Goal: Task Accomplishment & Management: Use online tool/utility

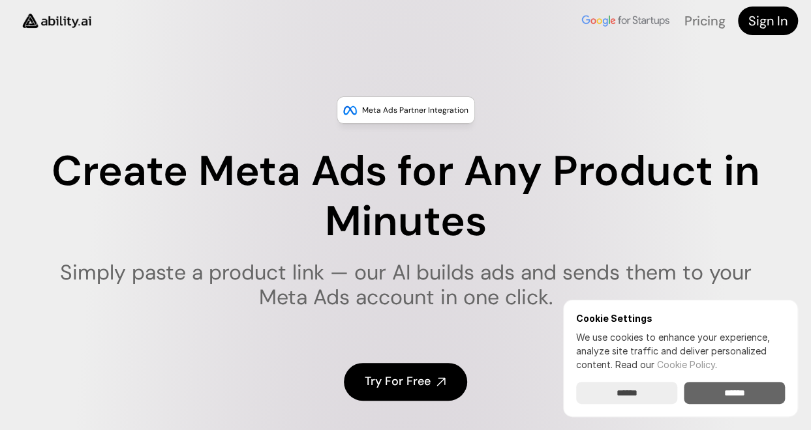
click at [717, 390] on input "******" at bounding box center [733, 393] width 101 height 22
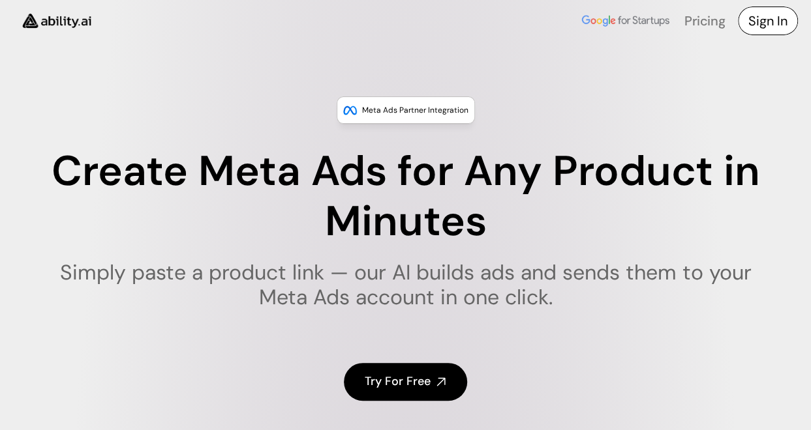
click at [776, 22] on h4 "Sign In" at bounding box center [767, 21] width 39 height 18
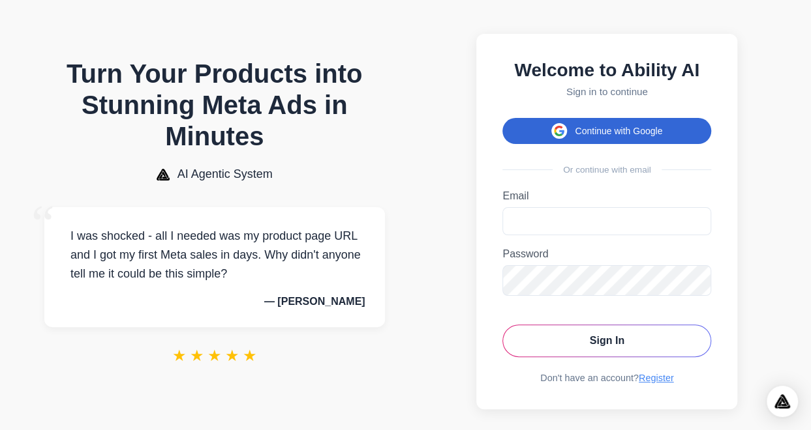
click at [616, 135] on button "Continue with Google" at bounding box center [606, 131] width 209 height 26
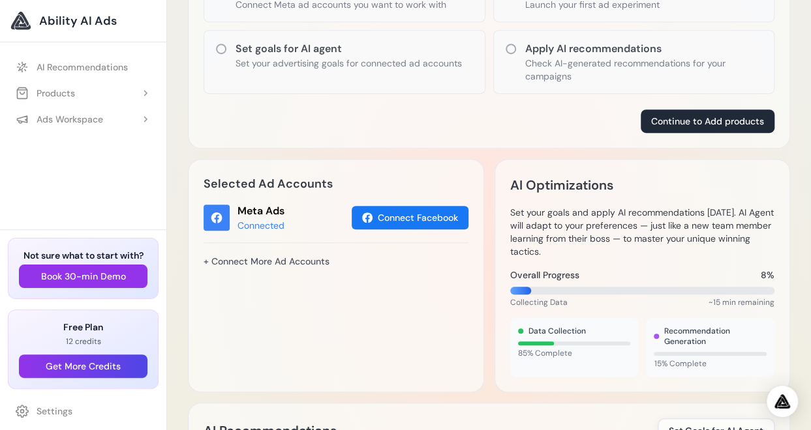
scroll to position [323, 0]
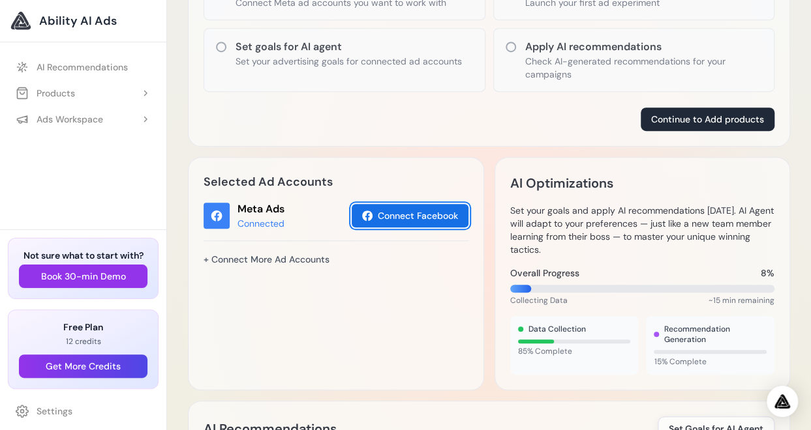
click at [413, 216] on button "Connect Facebook" at bounding box center [409, 215] width 117 height 23
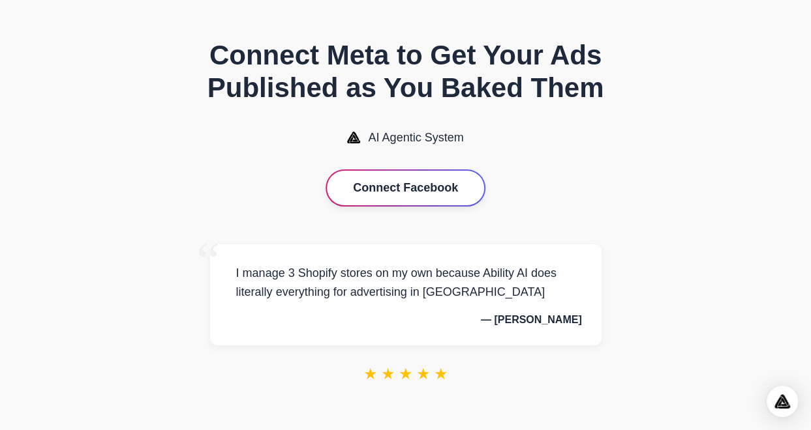
click at [404, 187] on button "Connect Facebook" at bounding box center [405, 188] width 157 height 35
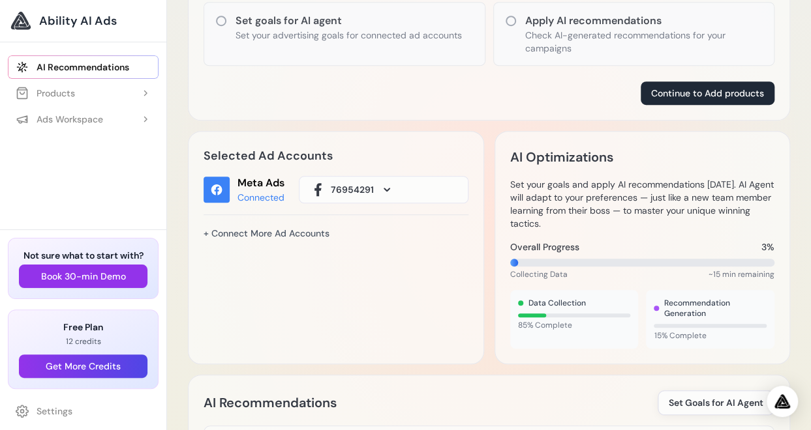
scroll to position [351, 0]
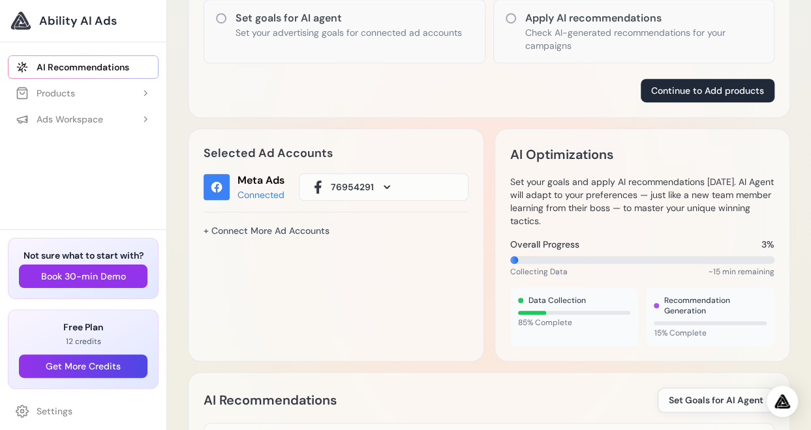
click at [380, 187] on span at bounding box center [387, 187] width 16 height 16
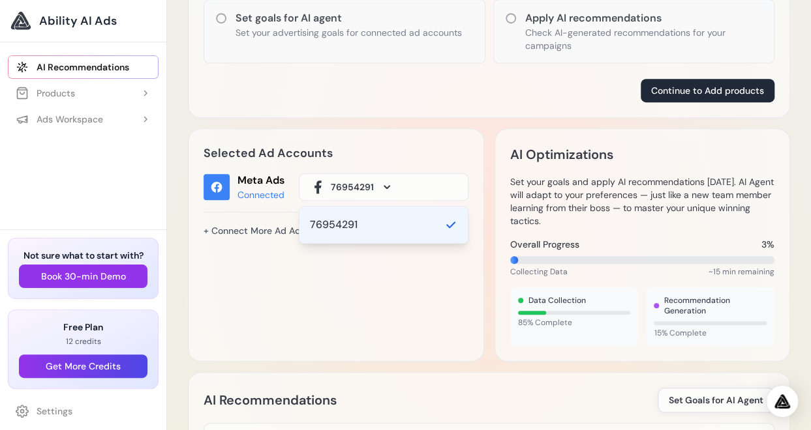
click at [380, 187] on span at bounding box center [387, 187] width 16 height 16
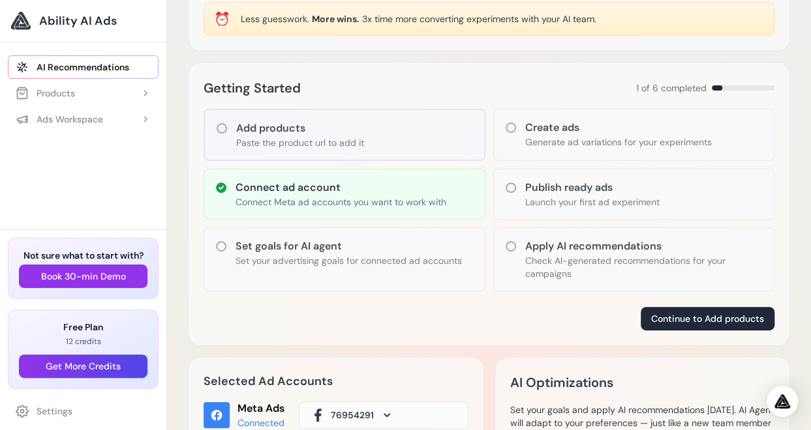
scroll to position [0, 0]
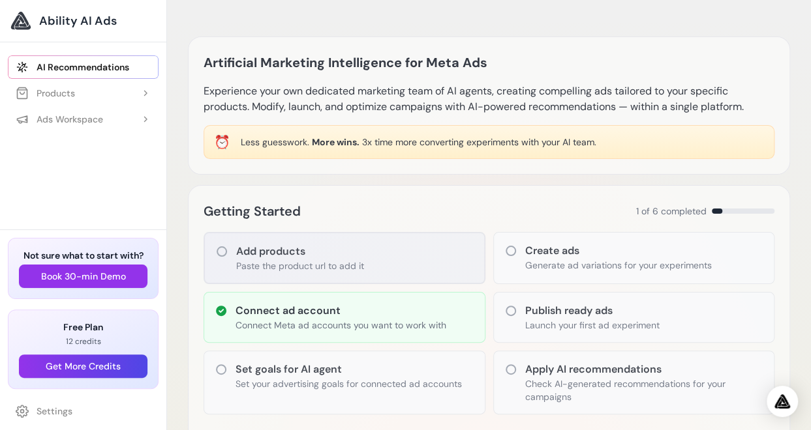
click at [305, 248] on h3 "Add products" at bounding box center [300, 252] width 128 height 16
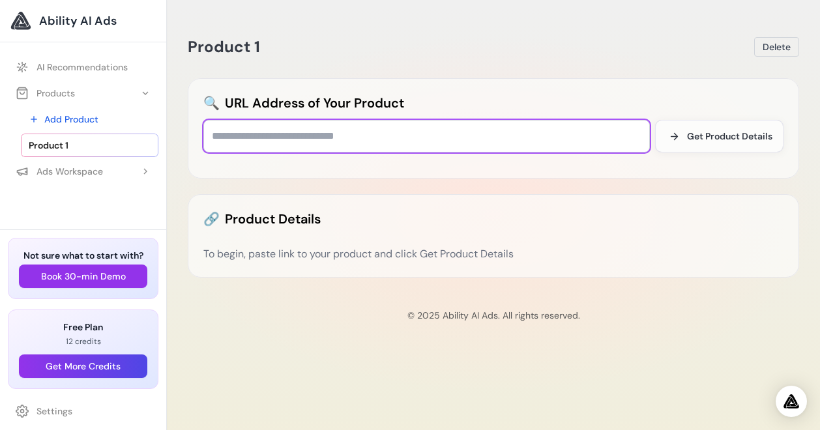
click at [256, 138] on input "text" at bounding box center [426, 136] width 447 height 33
paste input "**********"
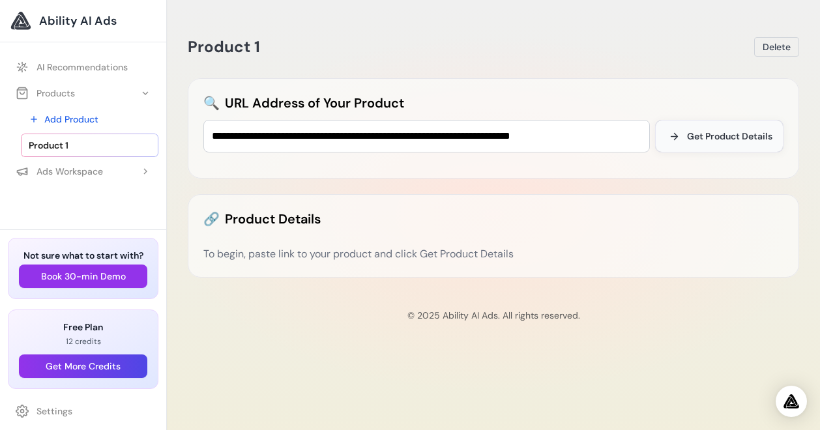
click at [702, 132] on span "Get Product Details" at bounding box center [729, 136] width 85 height 13
click at [743, 143] on button "Get Product Details" at bounding box center [719, 136] width 128 height 33
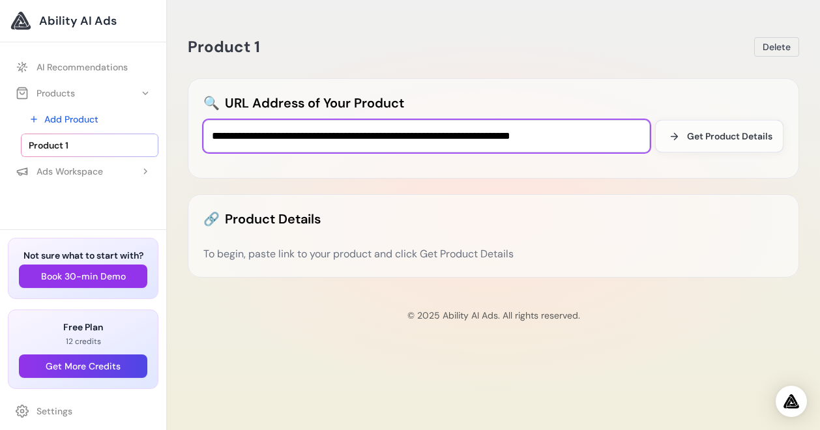
drag, startPoint x: 426, startPoint y: 138, endPoint x: 674, endPoint y: 205, distance: 256.9
click at [674, 205] on div "**********" at bounding box center [493, 155] width 633 height 278
type input "**********"
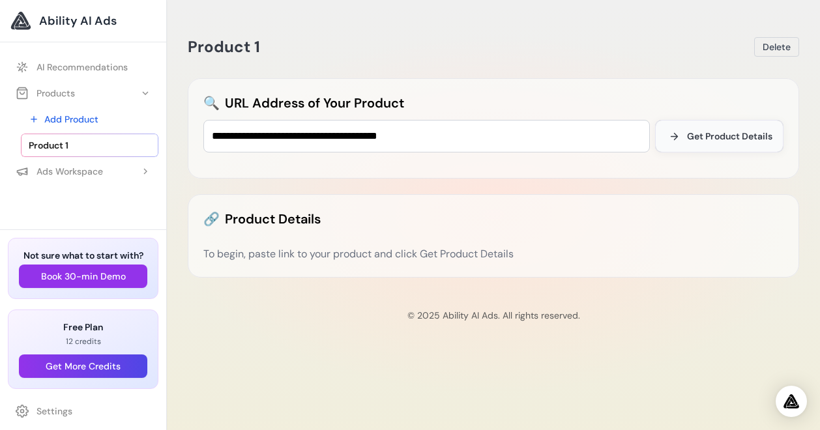
click at [741, 135] on span "Get Product Details" at bounding box center [729, 136] width 85 height 13
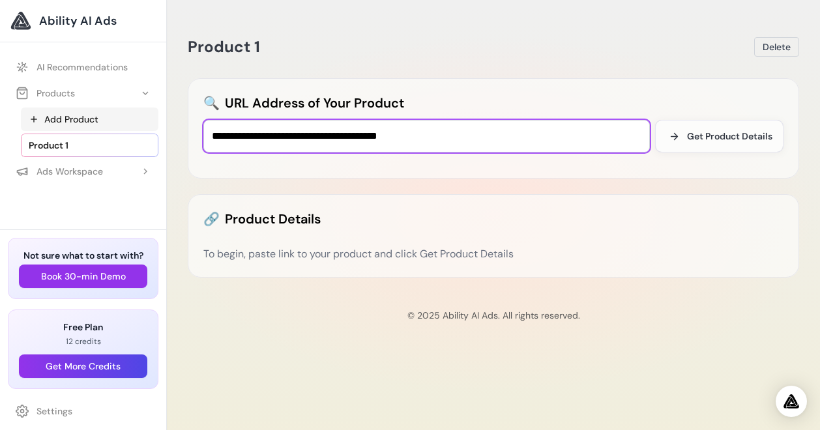
drag, startPoint x: 514, startPoint y: 135, endPoint x: 158, endPoint y: 114, distance: 356.7
click at [158, 114] on body "Ability AI Ads AI Recommendations Products Add Product" at bounding box center [410, 215] width 820 height 430
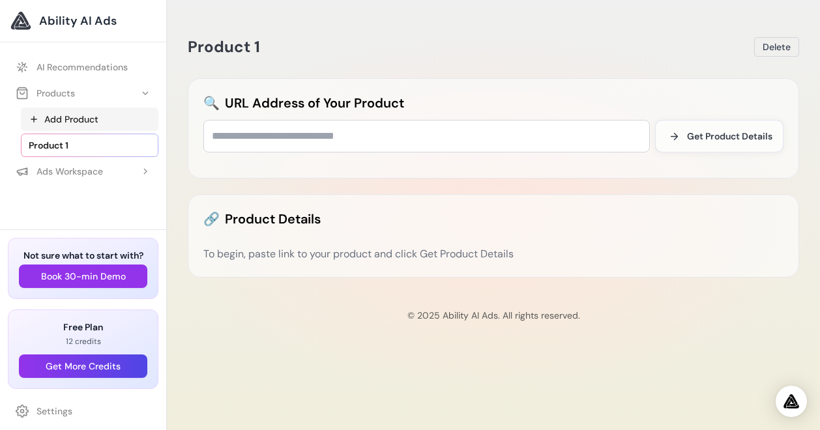
click at [84, 118] on link "Add Product" at bounding box center [90, 119] width 138 height 23
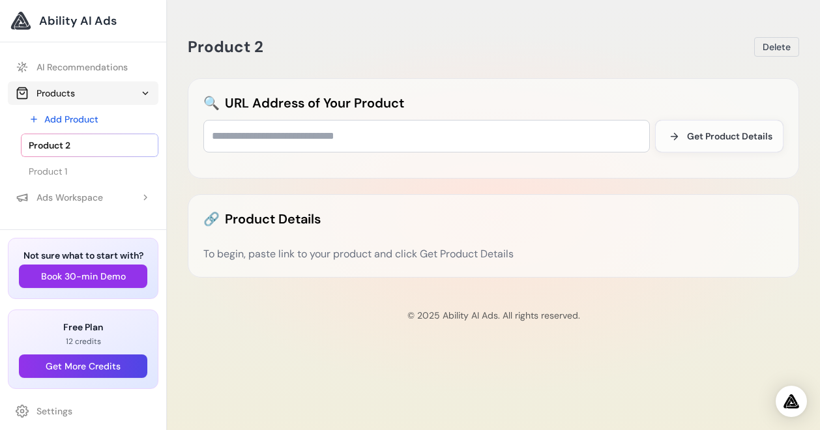
click at [95, 92] on button "Products" at bounding box center [83, 93] width 151 height 23
click at [780, 46] on span "Delete" at bounding box center [777, 46] width 28 height 13
click at [780, 48] on span "Delete" at bounding box center [777, 46] width 28 height 13
click at [82, 63] on link "AI Recommendations" at bounding box center [83, 66] width 151 height 23
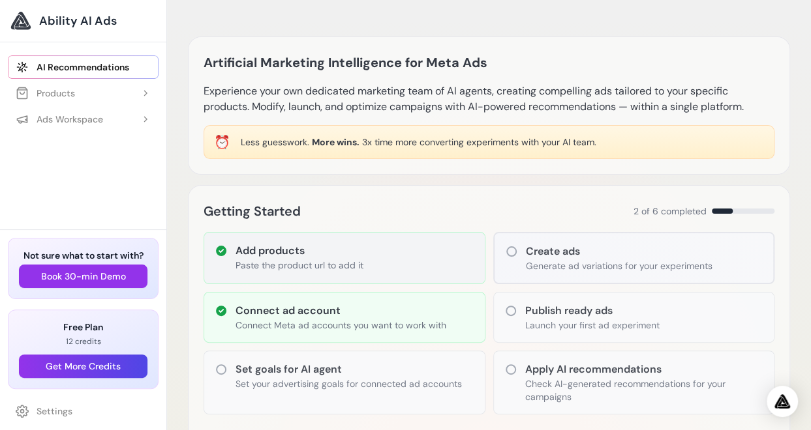
click at [283, 243] on h3 "Add products" at bounding box center [299, 251] width 128 height 16
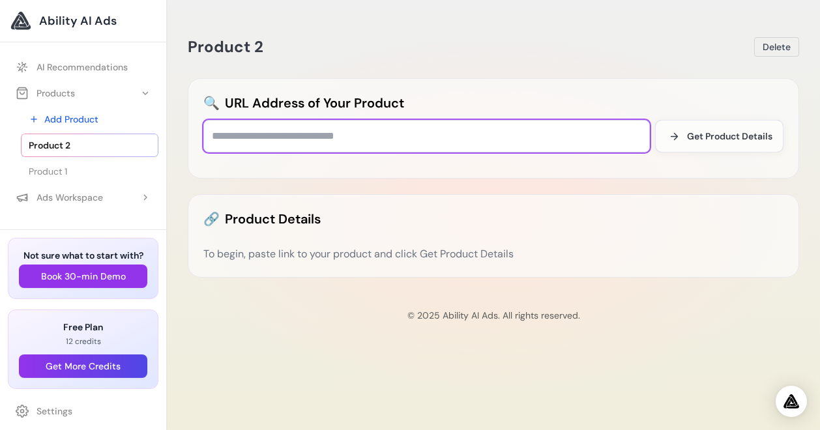
click at [261, 135] on input "text" at bounding box center [426, 136] width 447 height 33
paste input "**********"
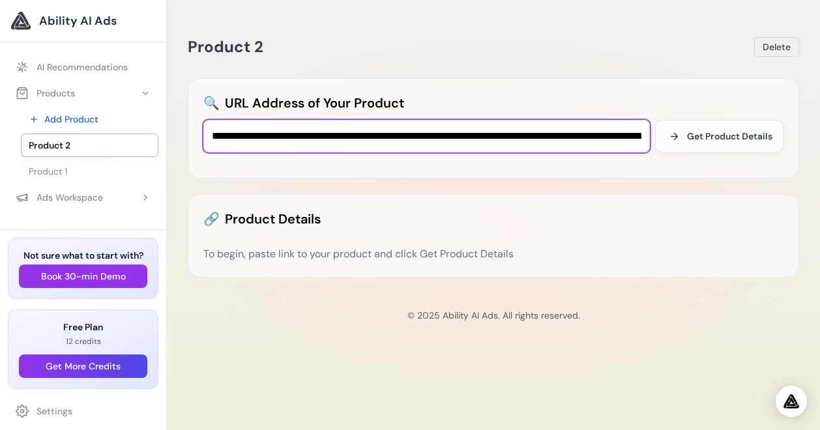
scroll to position [0, 462]
type input "**********"
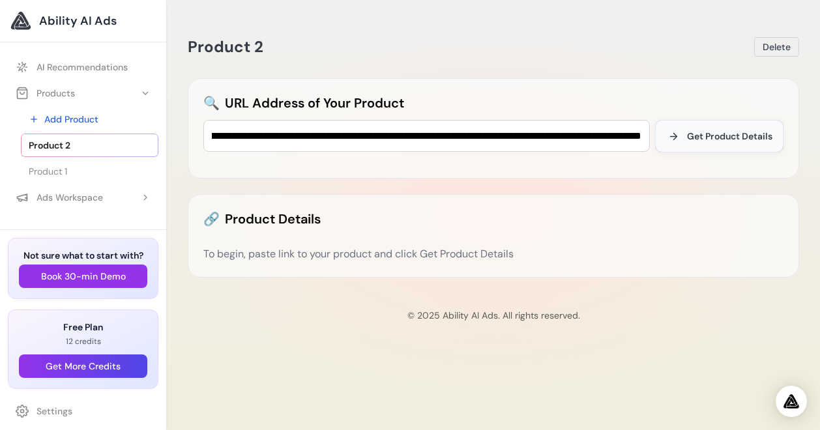
click at [685, 139] on button "Get Product Details" at bounding box center [719, 136] width 128 height 33
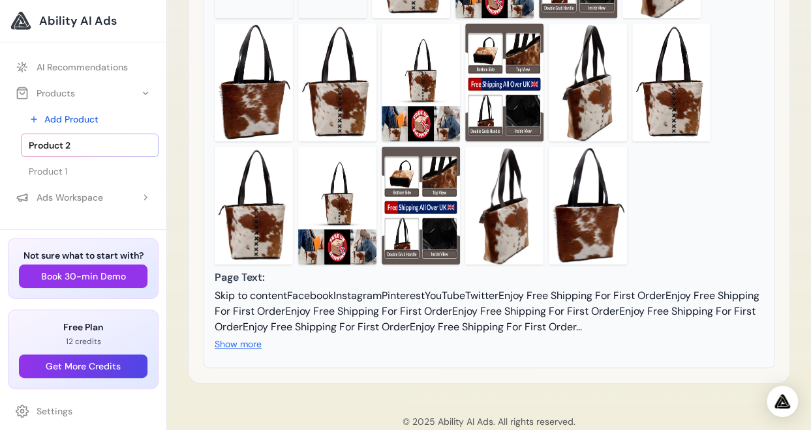
scroll to position [576, 0]
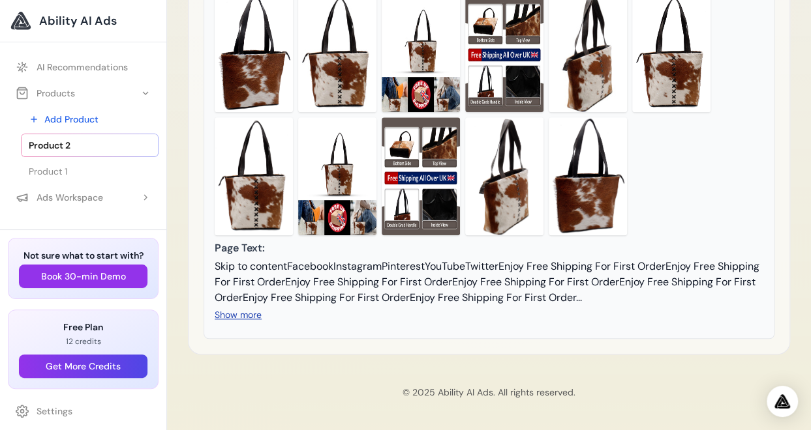
click at [244, 314] on button "Show more" at bounding box center [238, 314] width 47 height 13
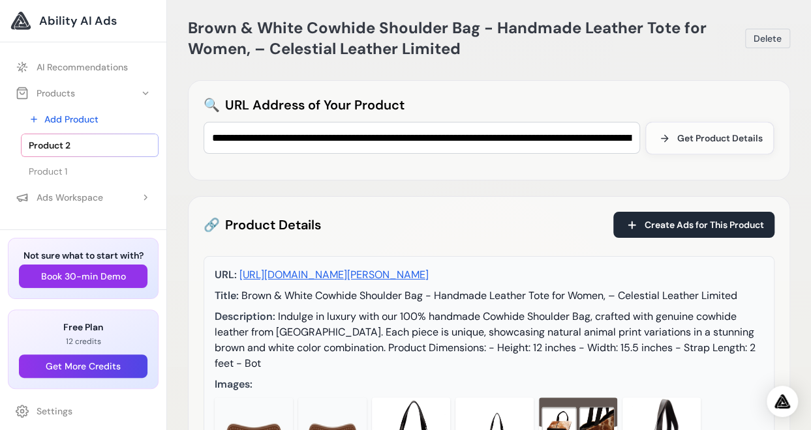
scroll to position [14, 0]
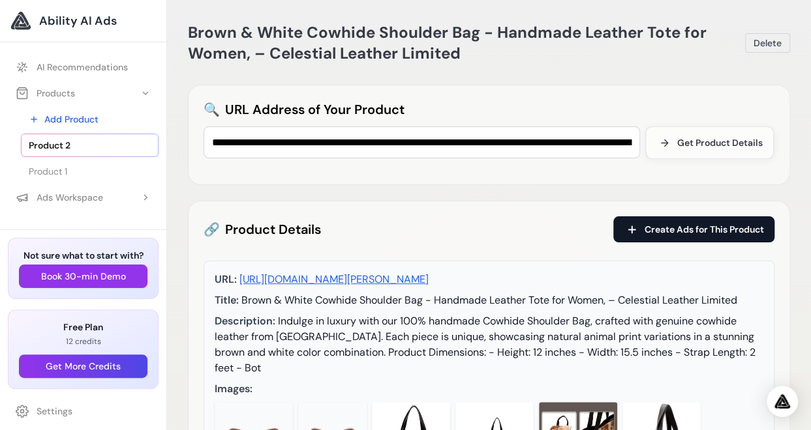
click at [681, 227] on span "Create Ads for This Product" at bounding box center [703, 229] width 119 height 13
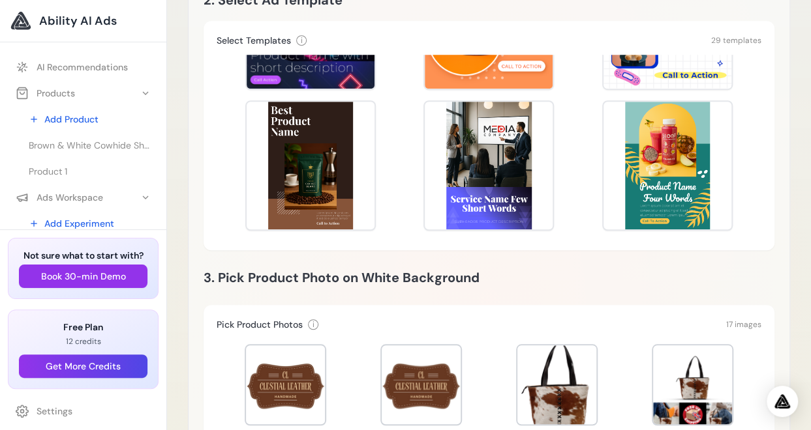
scroll to position [417, 0]
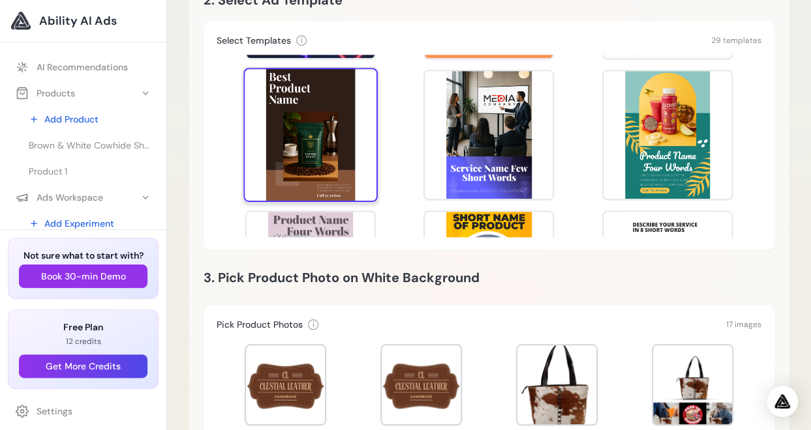
click at [310, 136] on div at bounding box center [310, 135] width 134 height 134
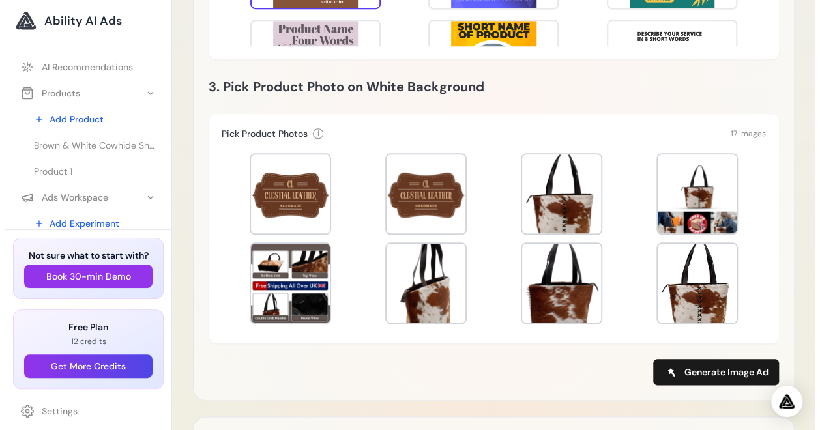
scroll to position [546, 0]
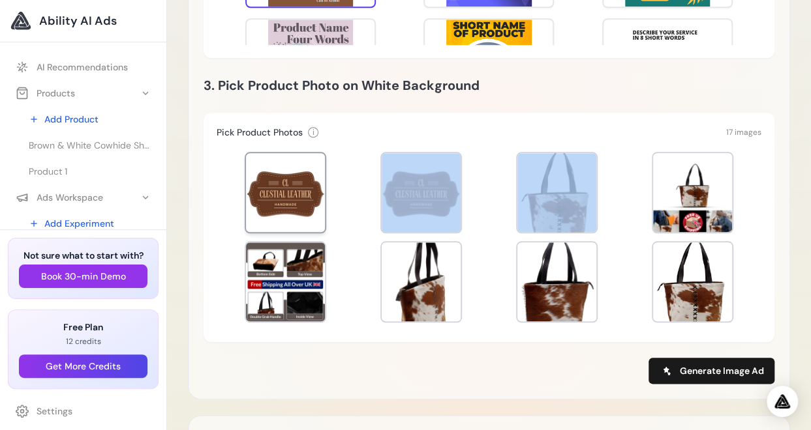
drag, startPoint x: 556, startPoint y: 179, endPoint x: 274, endPoint y: 166, distance: 282.7
click at [274, 166] on div at bounding box center [489, 238] width 545 height 183
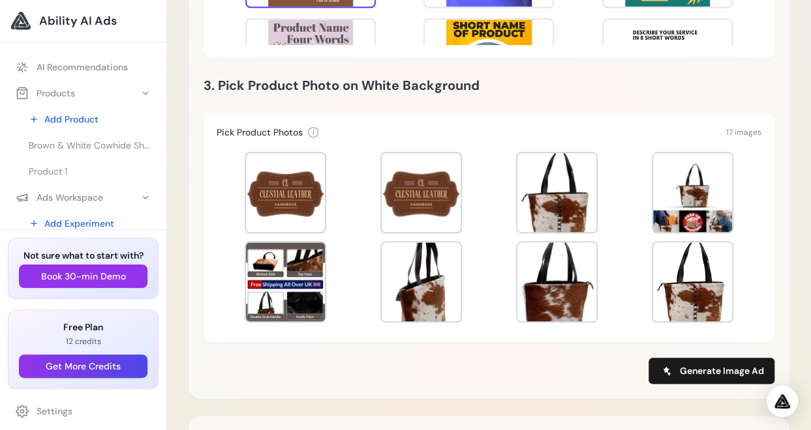
click at [612, 123] on div "Pick Product Photos i Select one product image to use as reference for image ge…" at bounding box center [488, 228] width 571 height 230
click at [539, 183] on div at bounding box center [556, 192] width 79 height 79
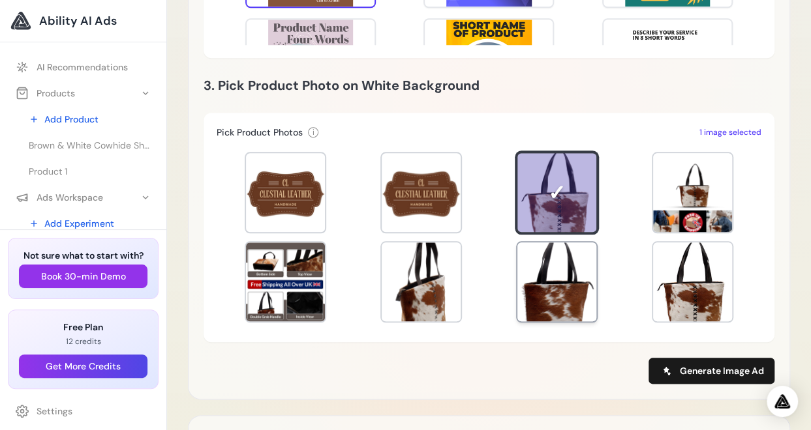
click at [544, 290] on div at bounding box center [556, 282] width 79 height 79
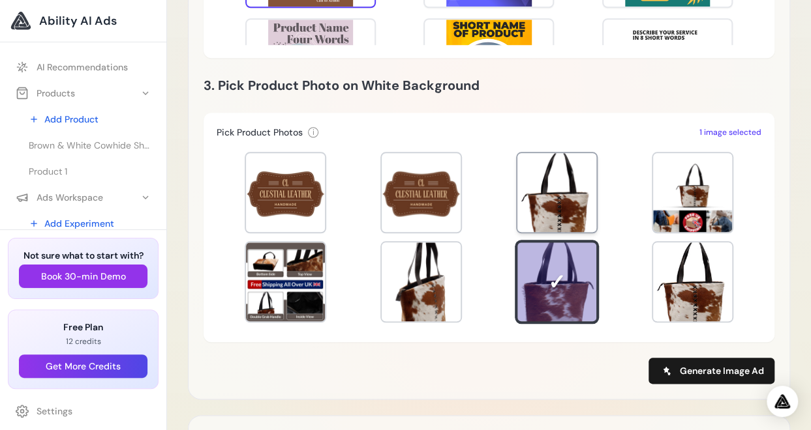
click at [545, 218] on div at bounding box center [556, 192] width 79 height 79
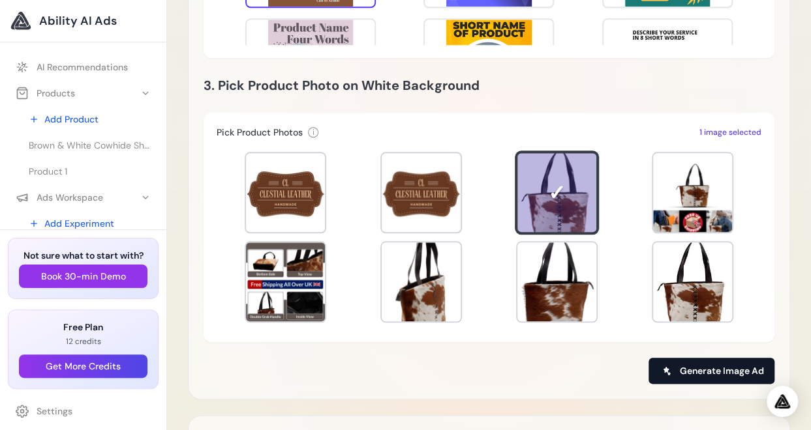
click at [696, 372] on span "Generate Image Ad" at bounding box center [722, 371] width 84 height 13
type input "**********"
